Goal: Information Seeking & Learning: Learn about a topic

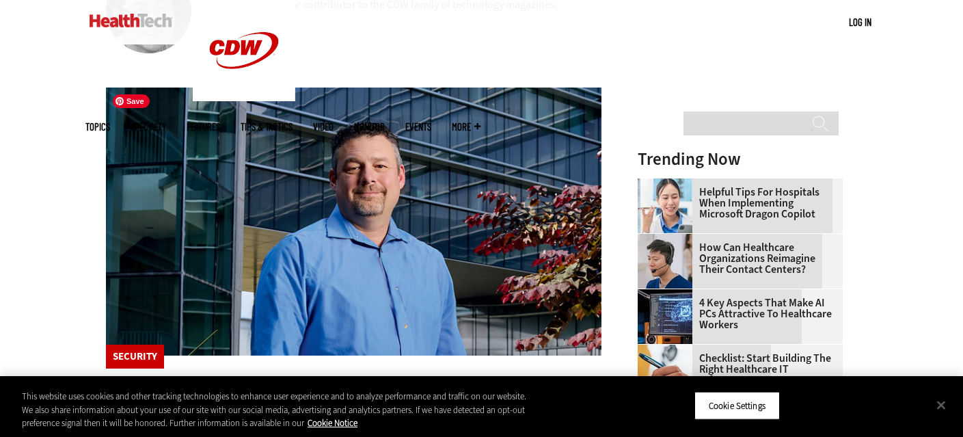
scroll to position [579, 0]
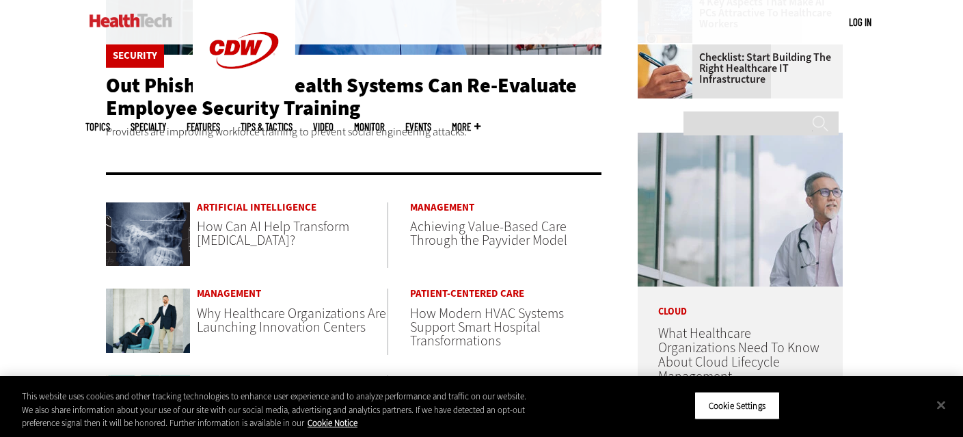
click at [244, 232] on span "How Can AI Help Transform [MEDICAL_DATA]?" at bounding box center [273, 233] width 152 height 32
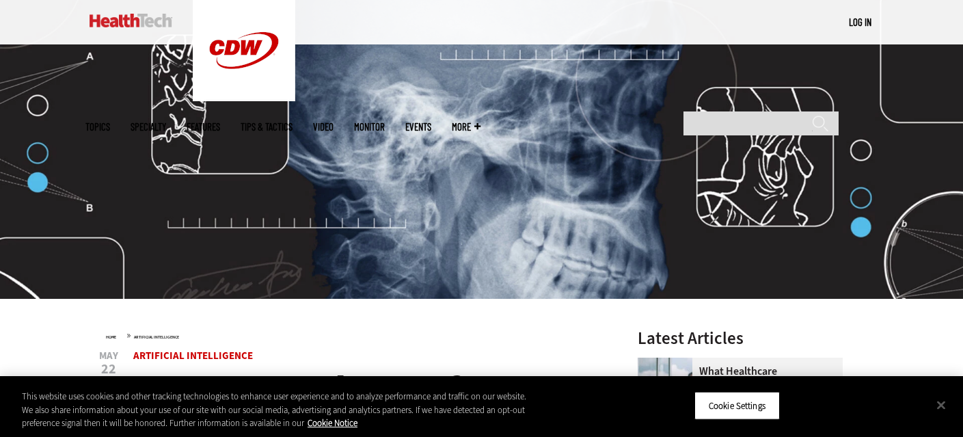
scroll to position [405, 0]
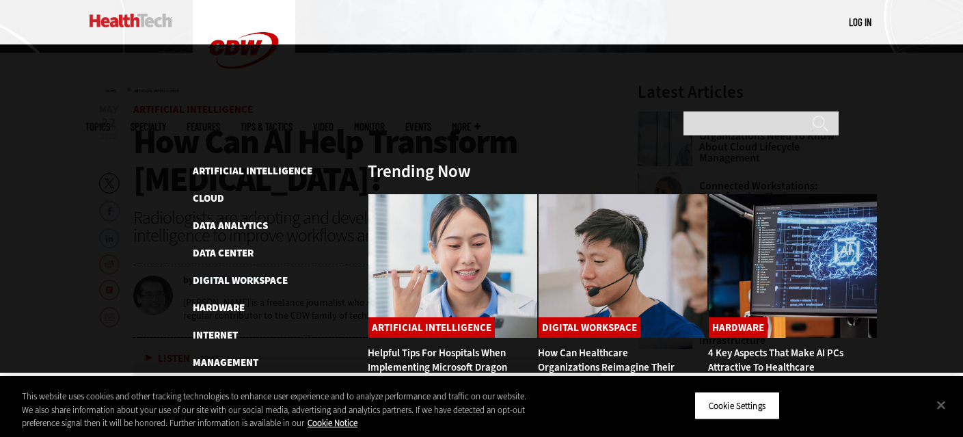
click at [110, 122] on span "Topics" at bounding box center [97, 127] width 25 height 10
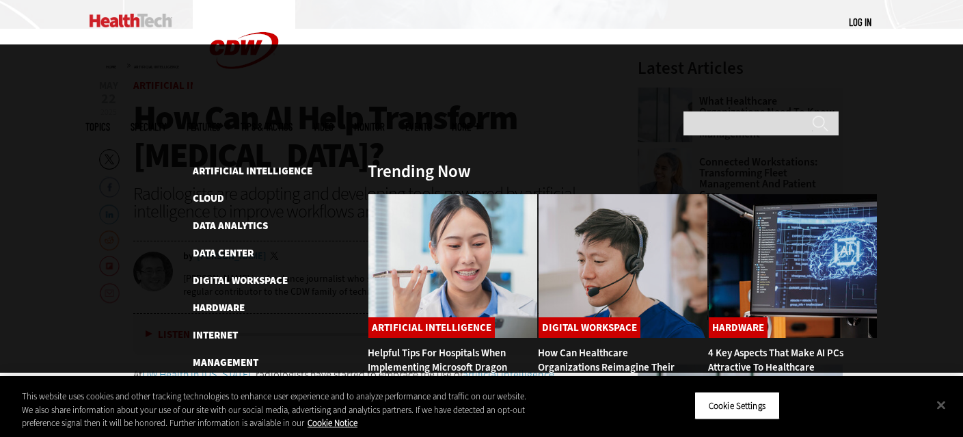
scroll to position [443, 0]
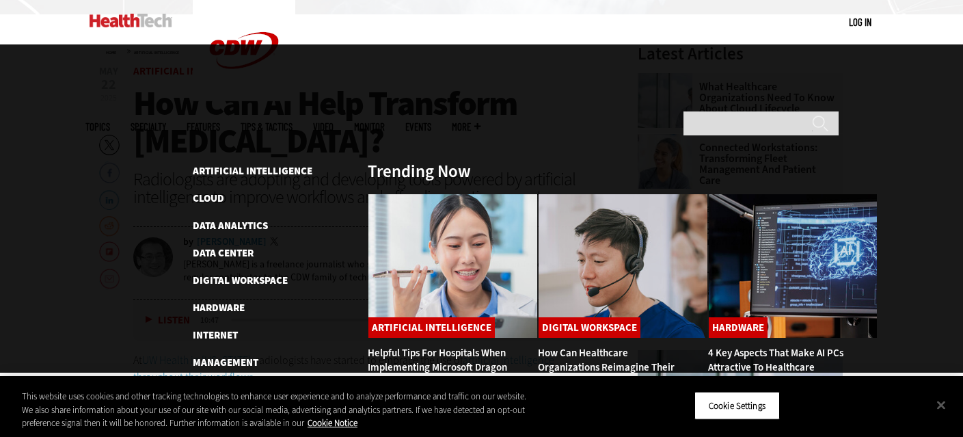
click at [243, 410] on link "Patient-Centered Care" at bounding box center [250, 417] width 114 height 14
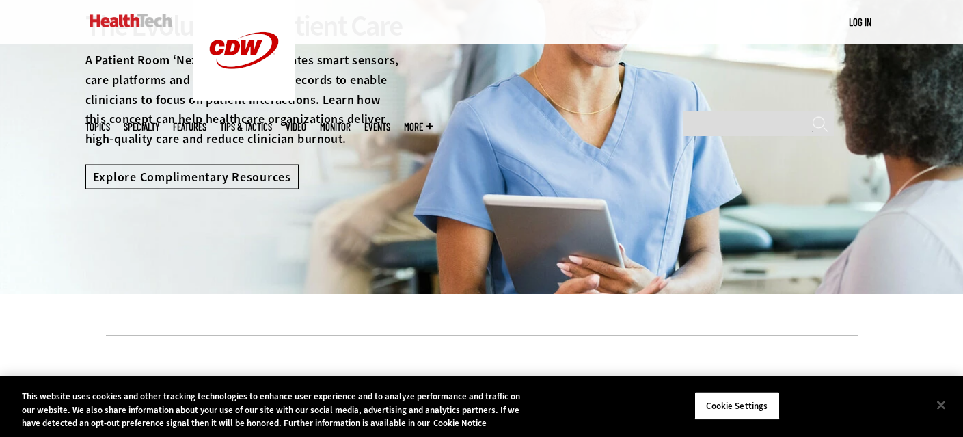
scroll to position [161, 0]
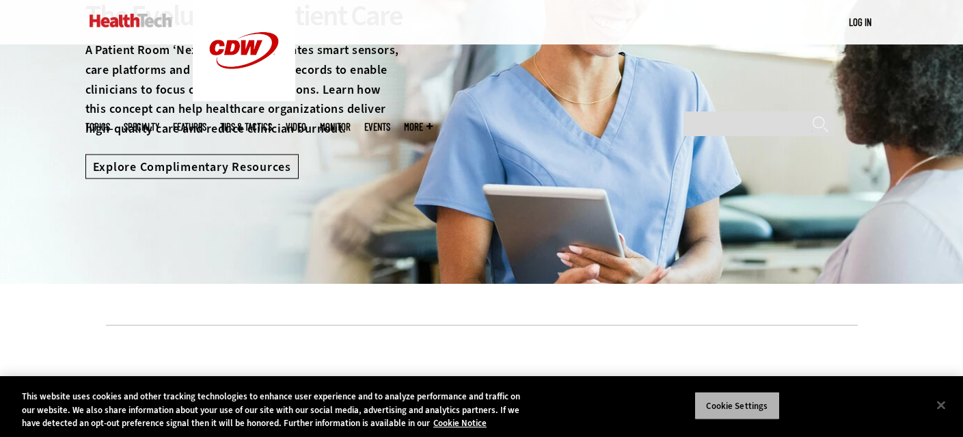
click at [745, 410] on button "Cookie Settings" at bounding box center [737, 405] width 85 height 29
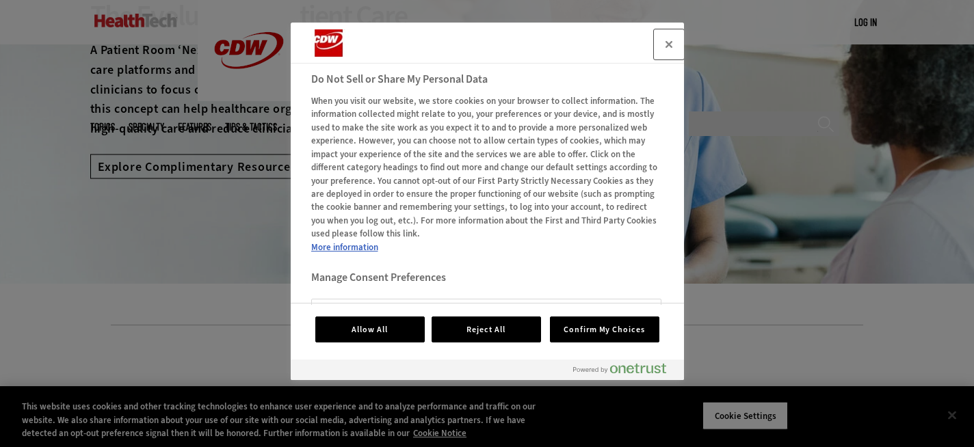
click at [672, 39] on button "Close" at bounding box center [669, 44] width 30 height 30
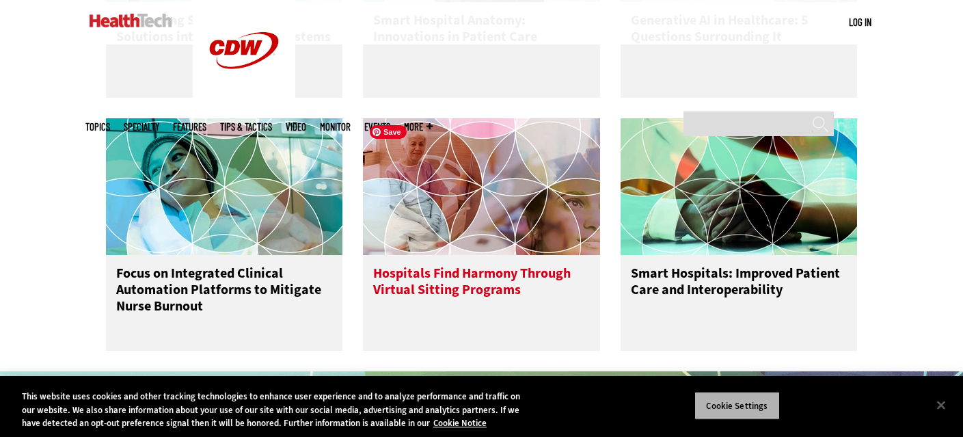
scroll to position [786, 0]
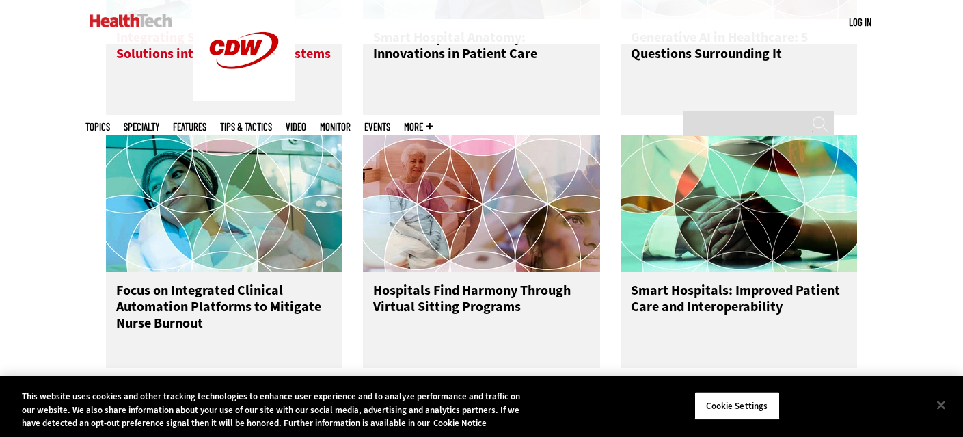
click at [263, 55] on h3 "Integrating Smart Hospital Solutions into Health IT Ecosystems" at bounding box center [224, 56] width 217 height 55
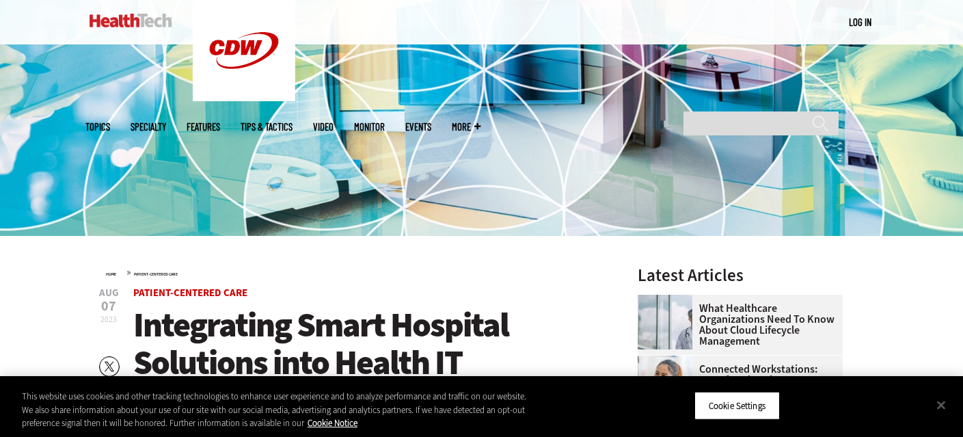
scroll to position [401, 0]
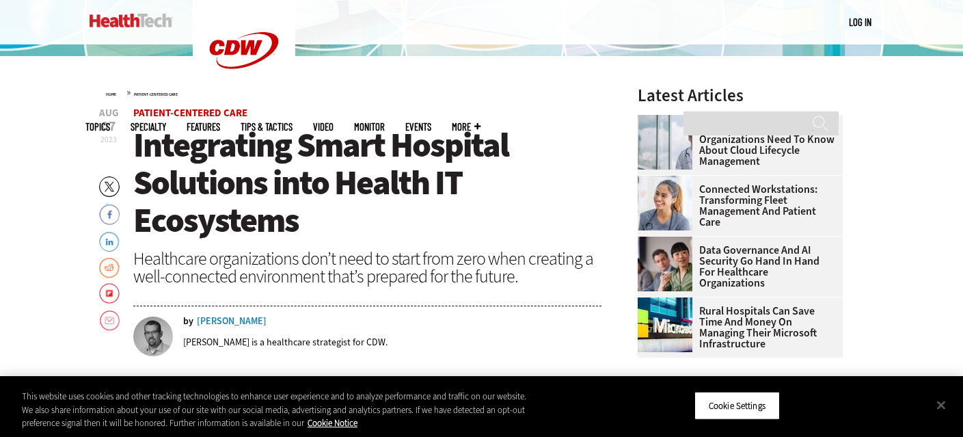
click at [229, 322] on div "Josh Peacock" at bounding box center [232, 322] width 70 height 10
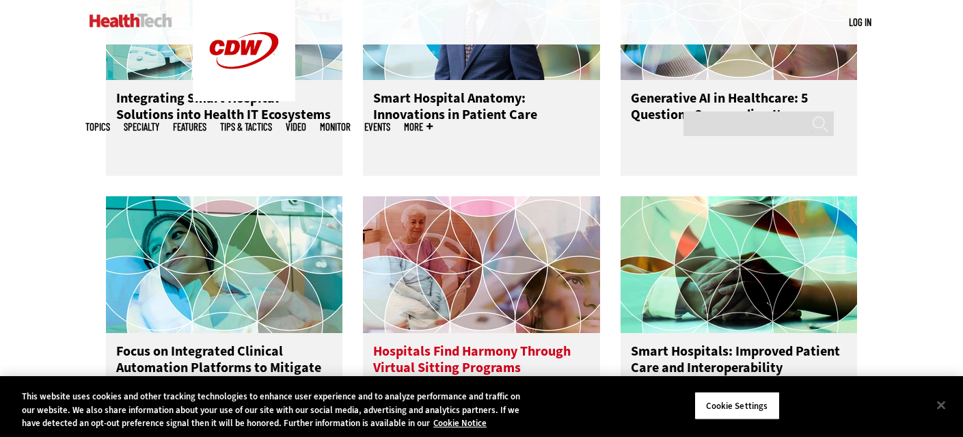
scroll to position [679, 0]
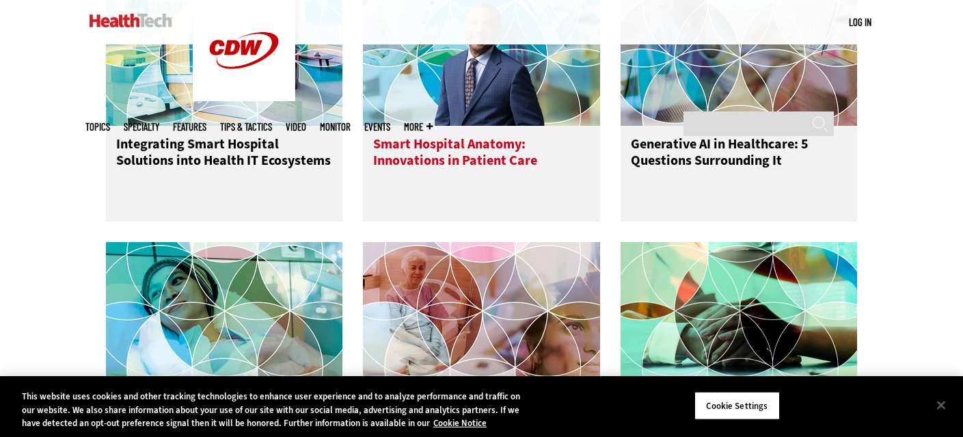
click at [464, 162] on h3 "Smart Hospital Anatomy: Innovations in Patient Care" at bounding box center [481, 163] width 217 height 55
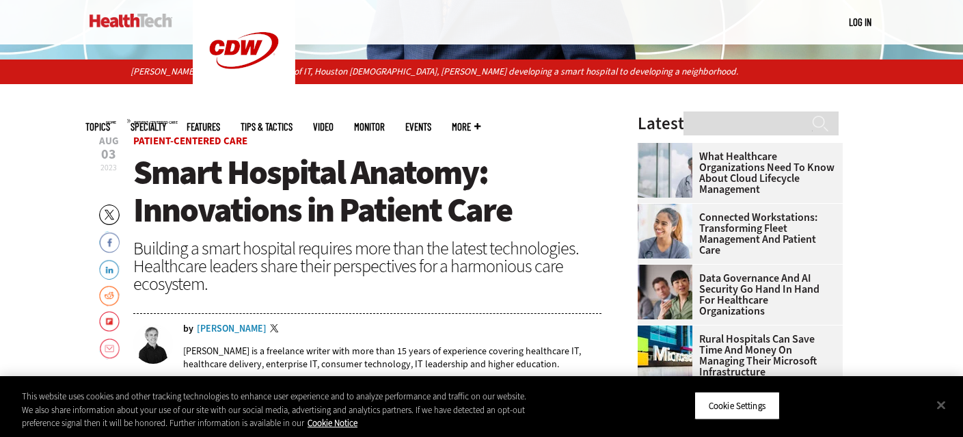
scroll to position [423, 0]
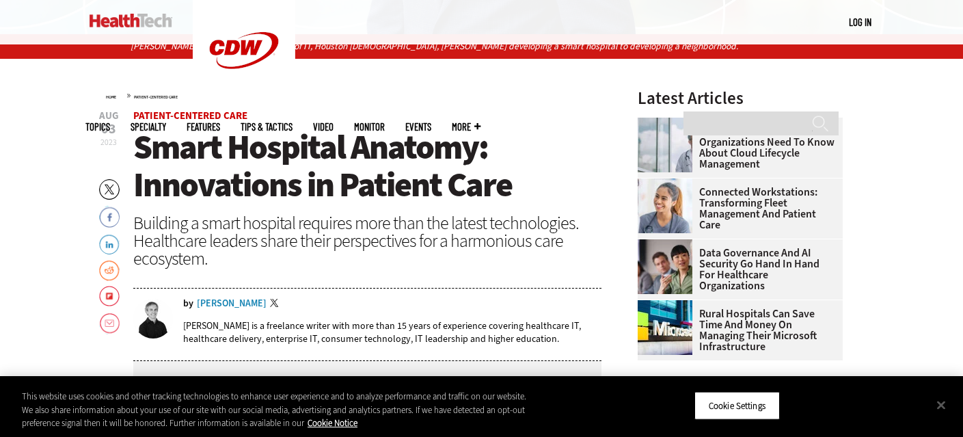
click at [216, 299] on div "[PERSON_NAME]" at bounding box center [232, 304] width 70 height 10
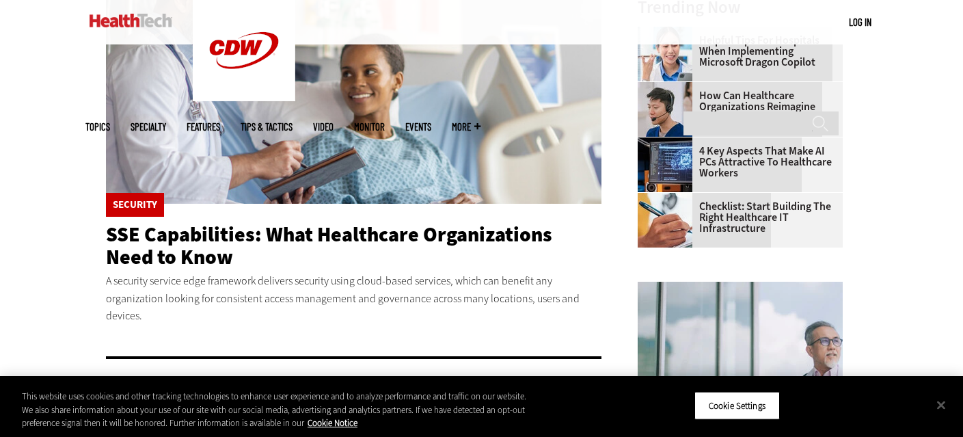
scroll to position [423, 0]
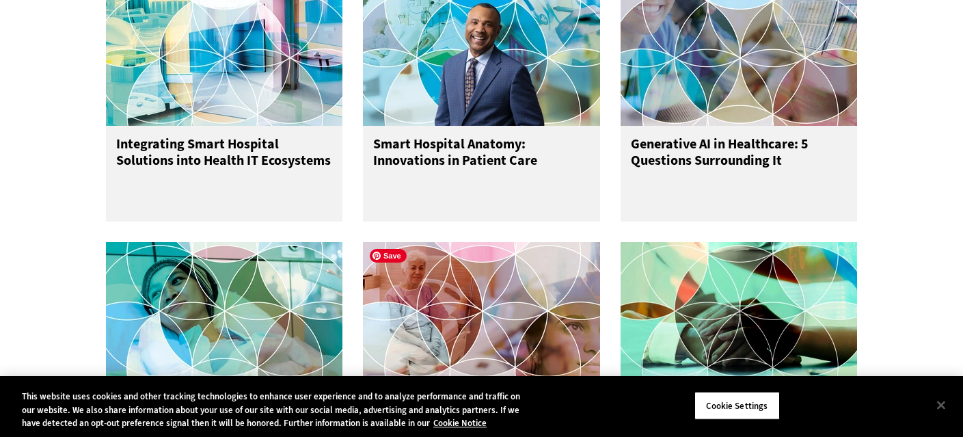
click at [522, 399] on div "This website uses cookies and other tracking technologies to enhance user exper…" at bounding box center [265, 406] width 530 height 61
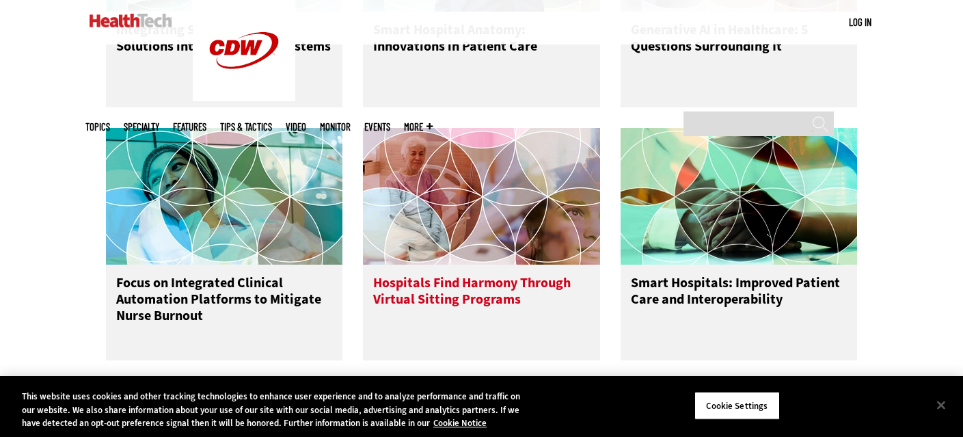
scroll to position [793, 0]
click at [474, 300] on h3 "Hospitals Find Harmony Through Virtual Sitting Programs" at bounding box center [481, 302] width 217 height 55
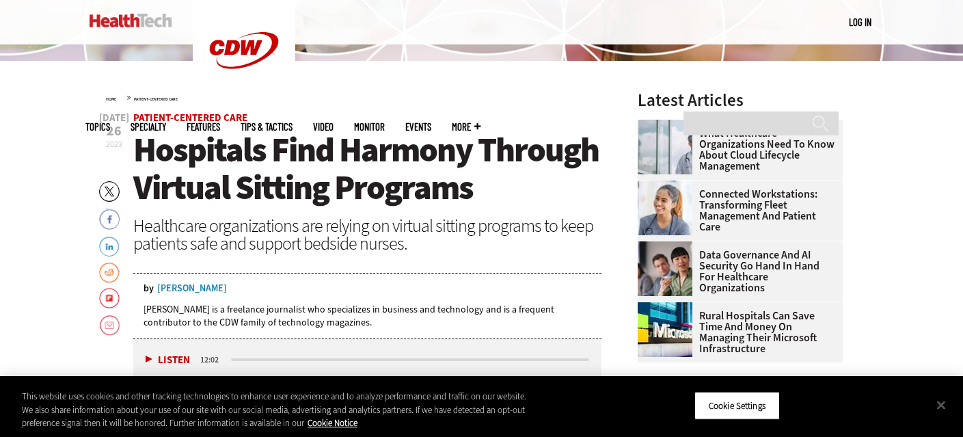
scroll to position [397, 0]
click at [205, 286] on div "[PERSON_NAME]" at bounding box center [192, 288] width 70 height 10
